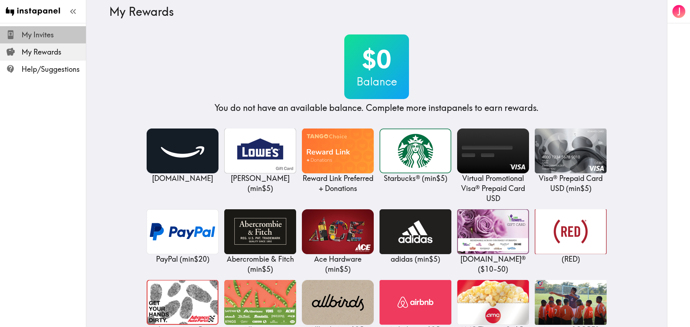
click at [33, 40] on span "My Invites" at bounding box center [54, 34] width 64 height 13
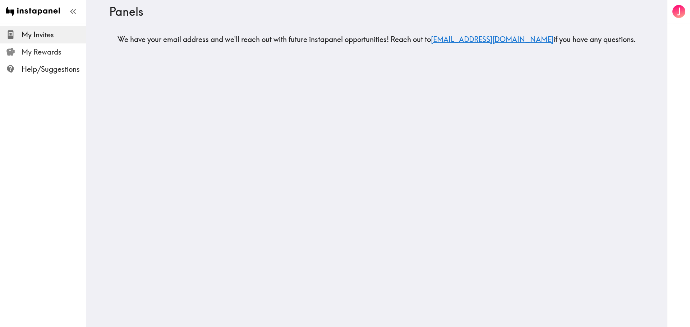
click at [36, 54] on span "My Rewards" at bounding box center [54, 52] width 64 height 10
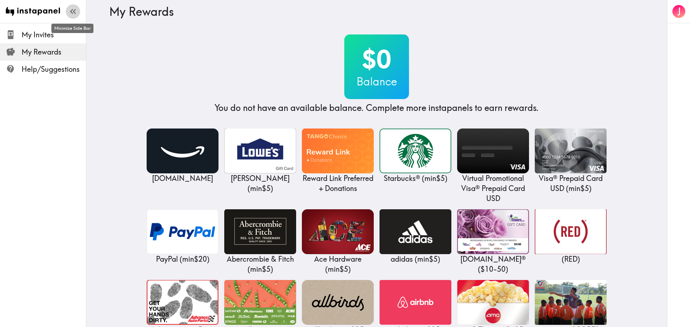
click at [75, 11] on icon "button" at bounding box center [73, 11] width 10 height 10
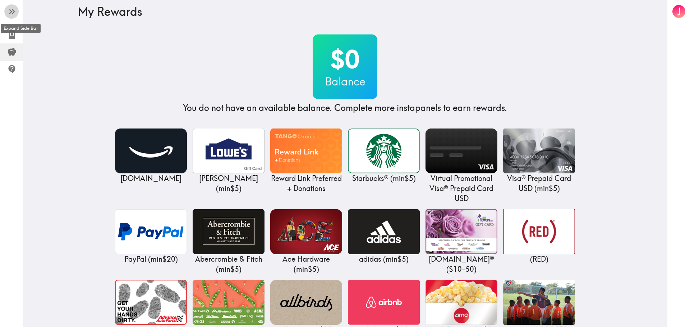
click at [7, 10] on button "button" at bounding box center [11, 11] width 14 height 14
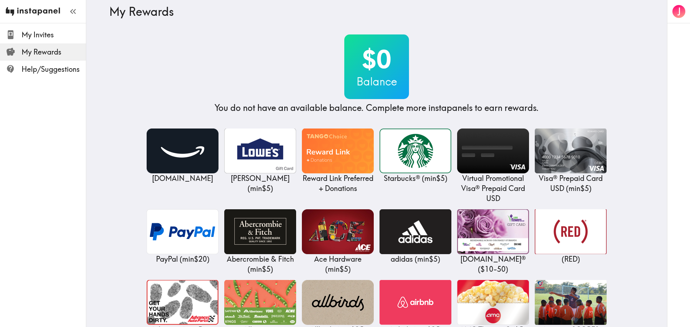
click at [27, 9] on img at bounding box center [33, 11] width 54 height 23
